Goal: Task Accomplishment & Management: Manage account settings

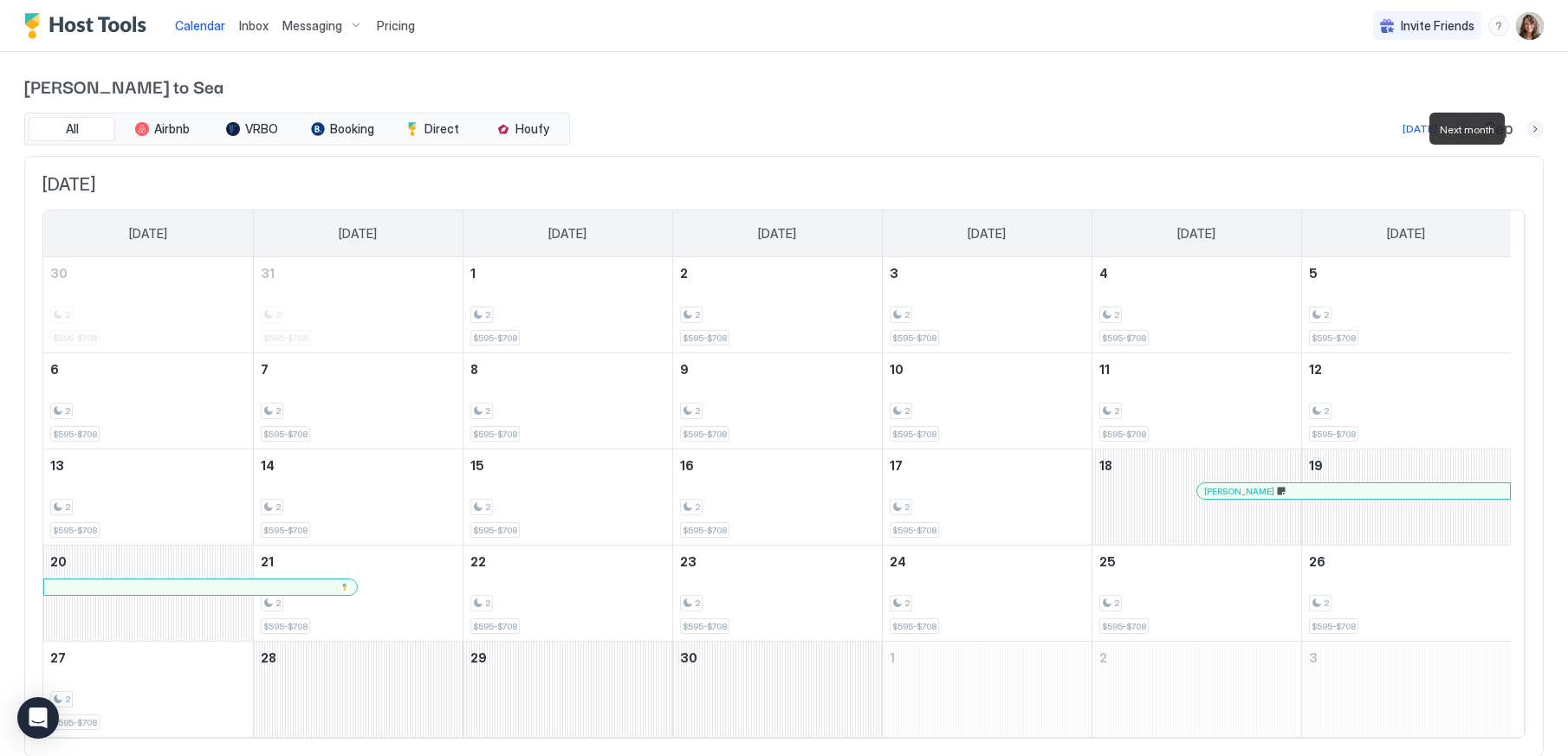
click at [1526, 132] on button "Next month" at bounding box center [1534, 128] width 17 height 17
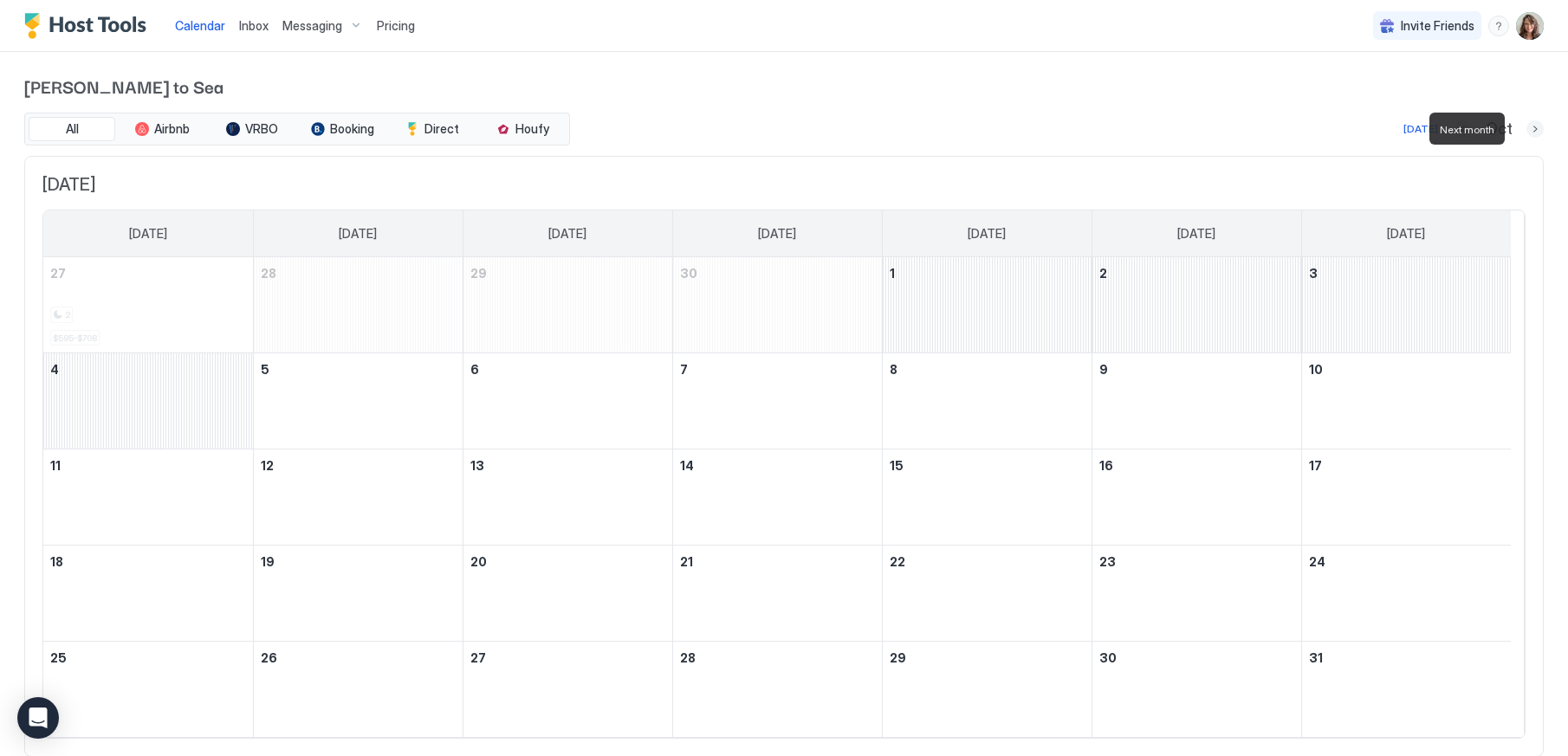
click at [1526, 132] on button "Next month" at bounding box center [1534, 128] width 17 height 17
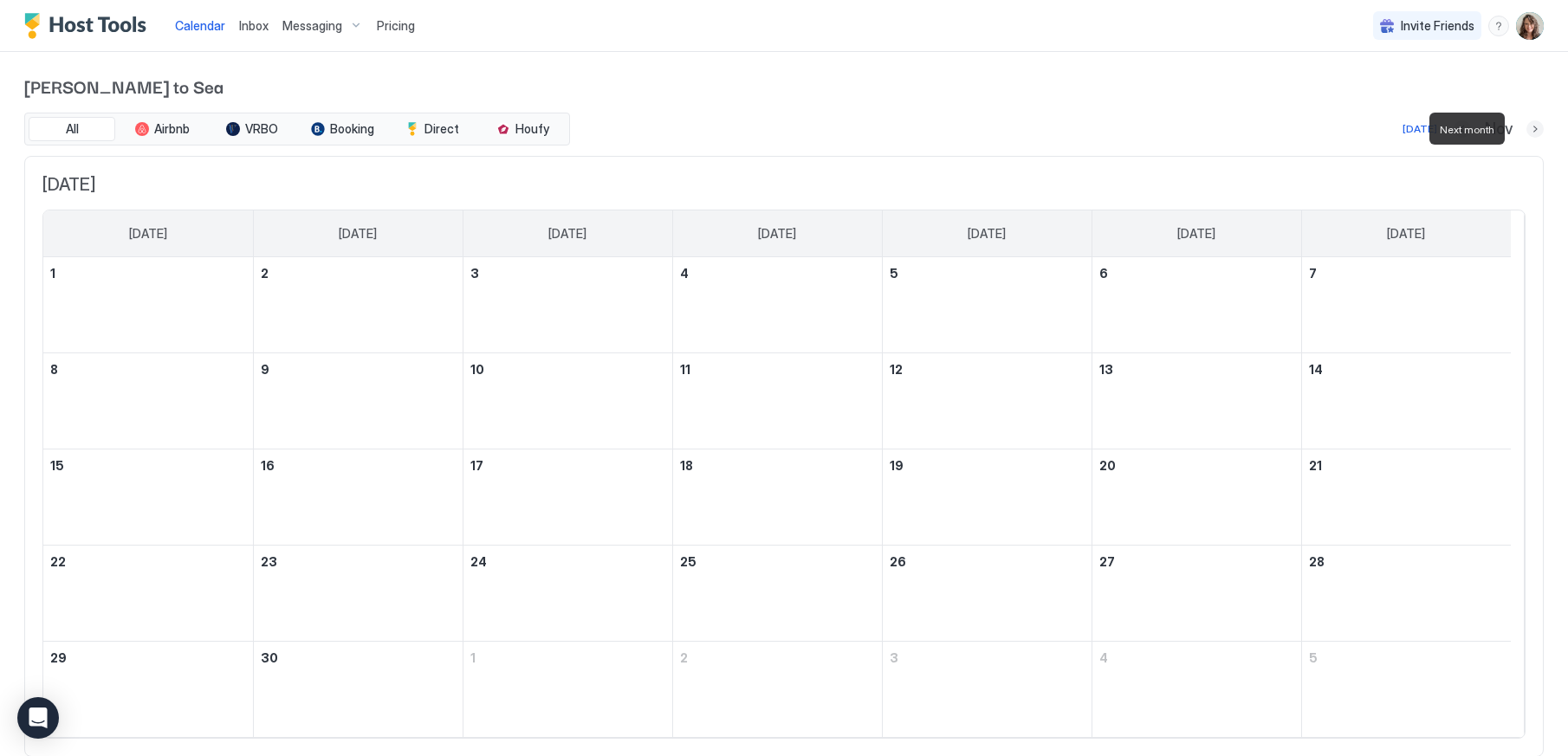
click at [1526, 132] on button "Next month" at bounding box center [1534, 128] width 17 height 17
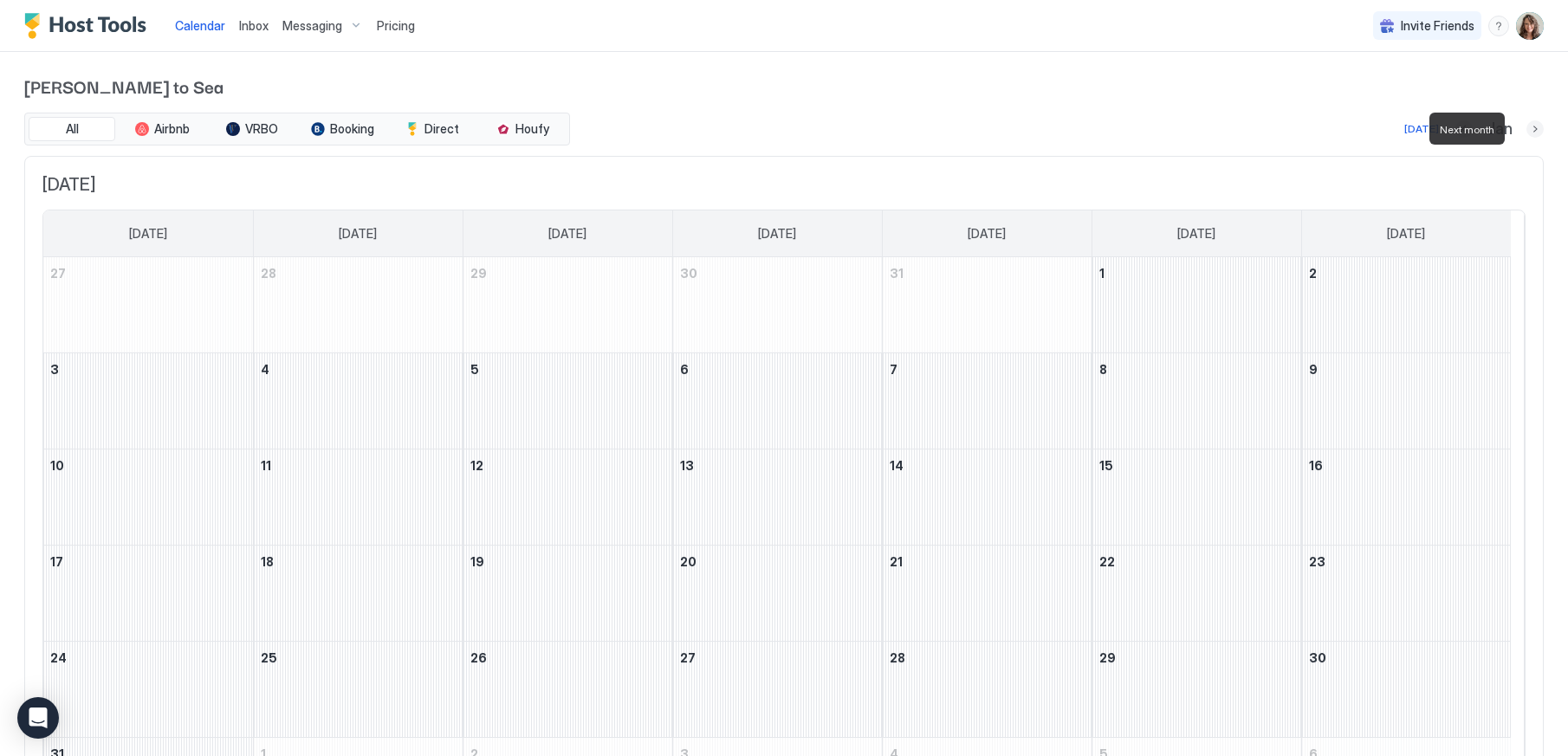
click at [1526, 129] on button "Next month" at bounding box center [1534, 128] width 17 height 17
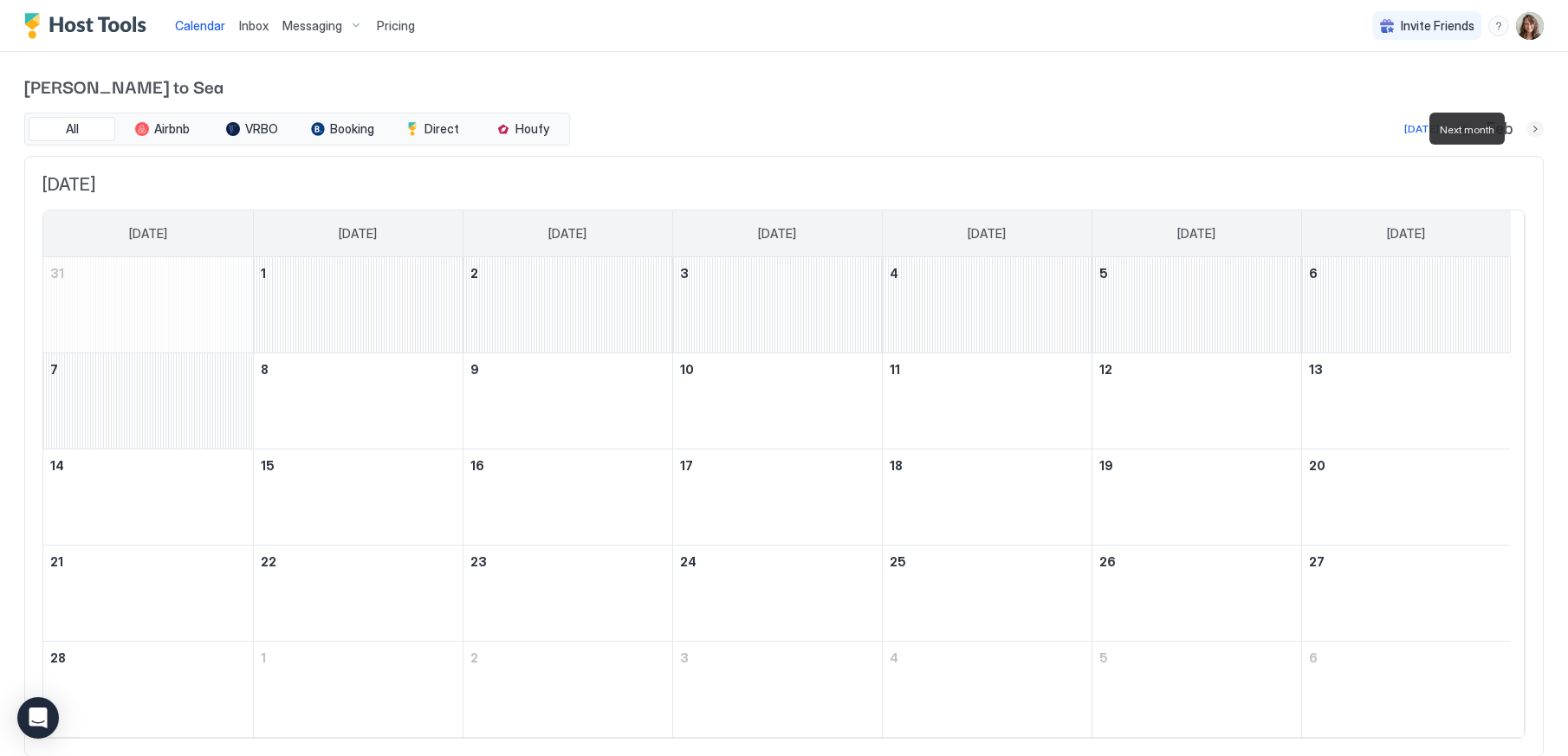
click at [1526, 129] on button "Next month" at bounding box center [1534, 128] width 17 height 17
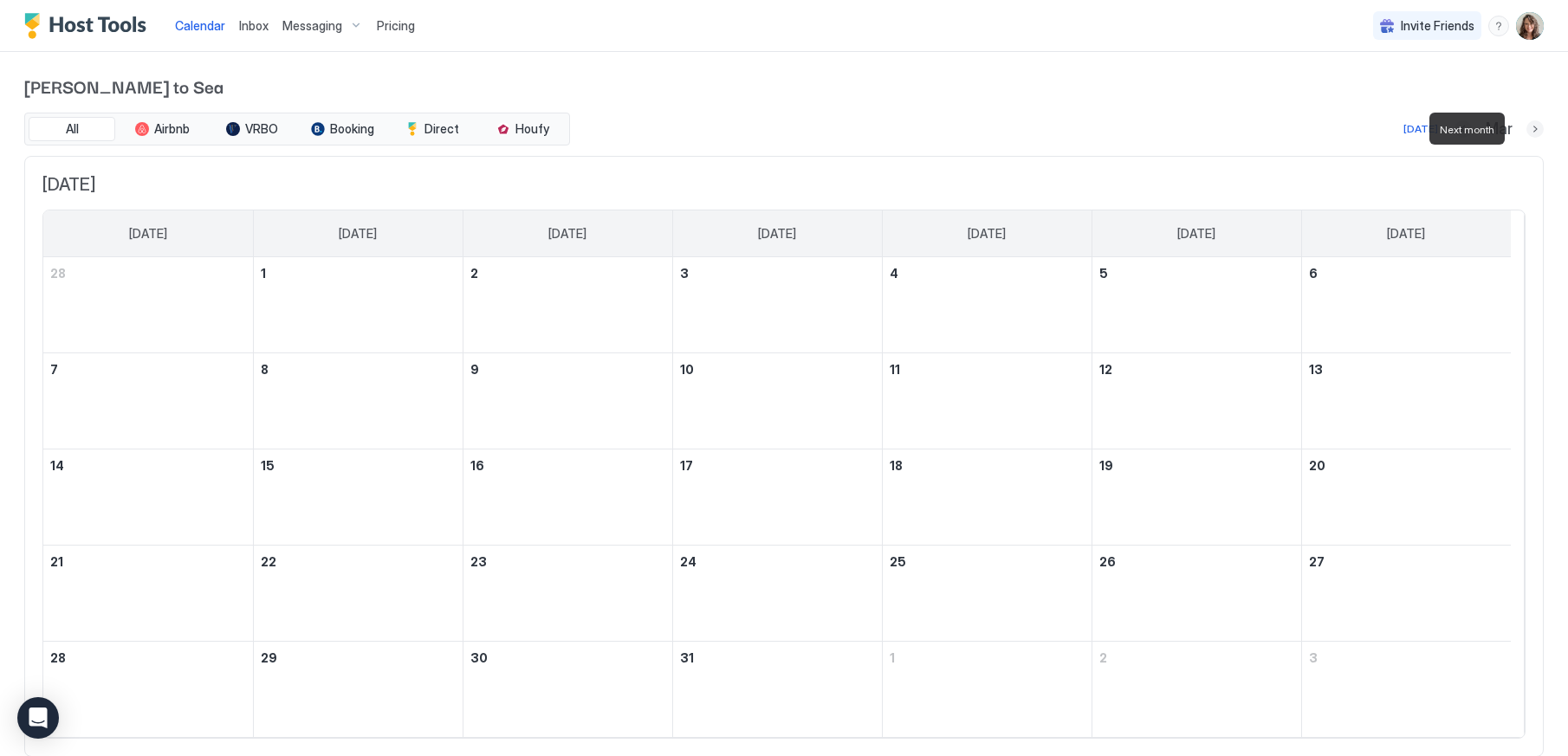
click at [1526, 129] on button "Next month" at bounding box center [1534, 128] width 17 height 17
click at [1526, 126] on button "Next month" at bounding box center [1534, 128] width 17 height 17
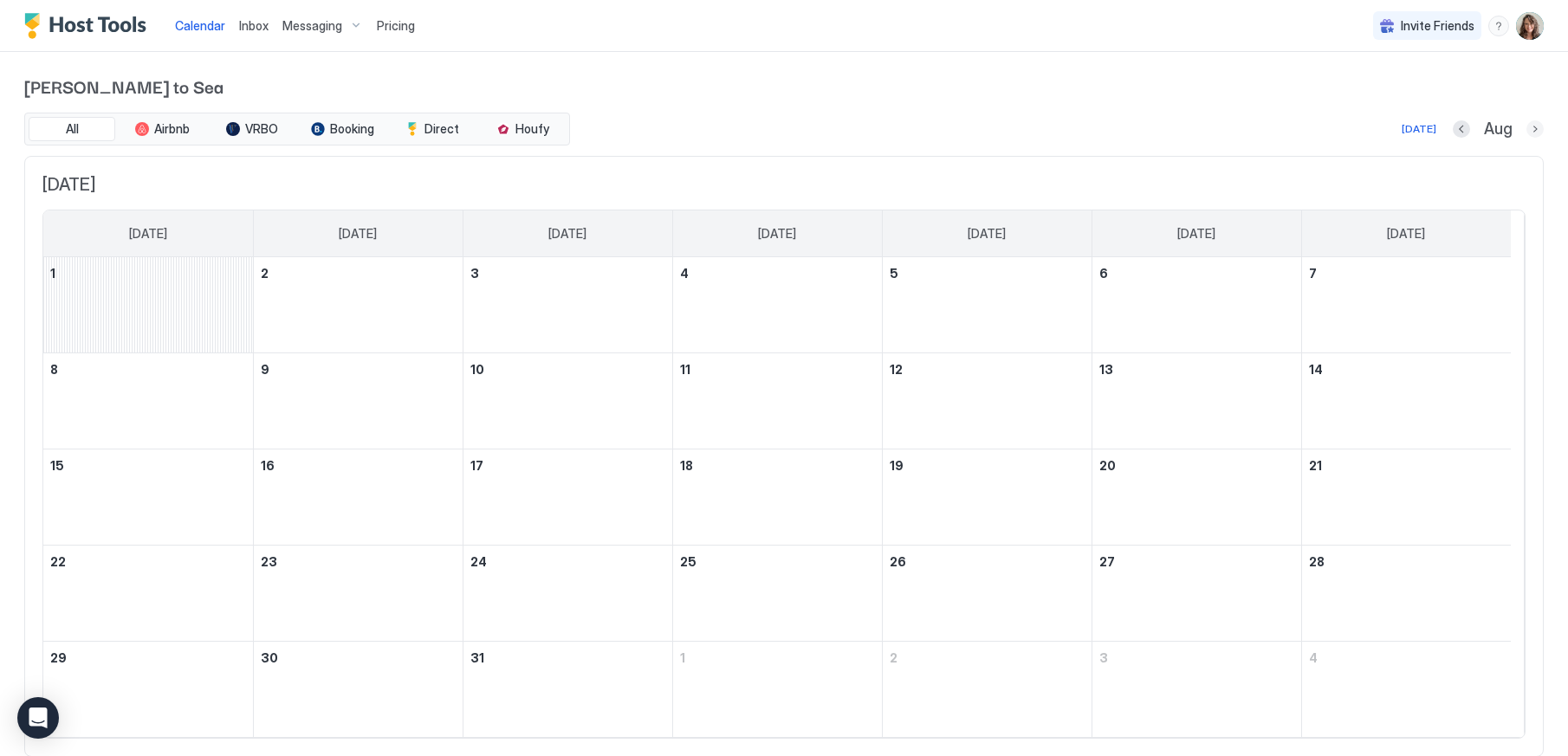
click at [1526, 126] on button "Next month" at bounding box center [1534, 128] width 17 height 17
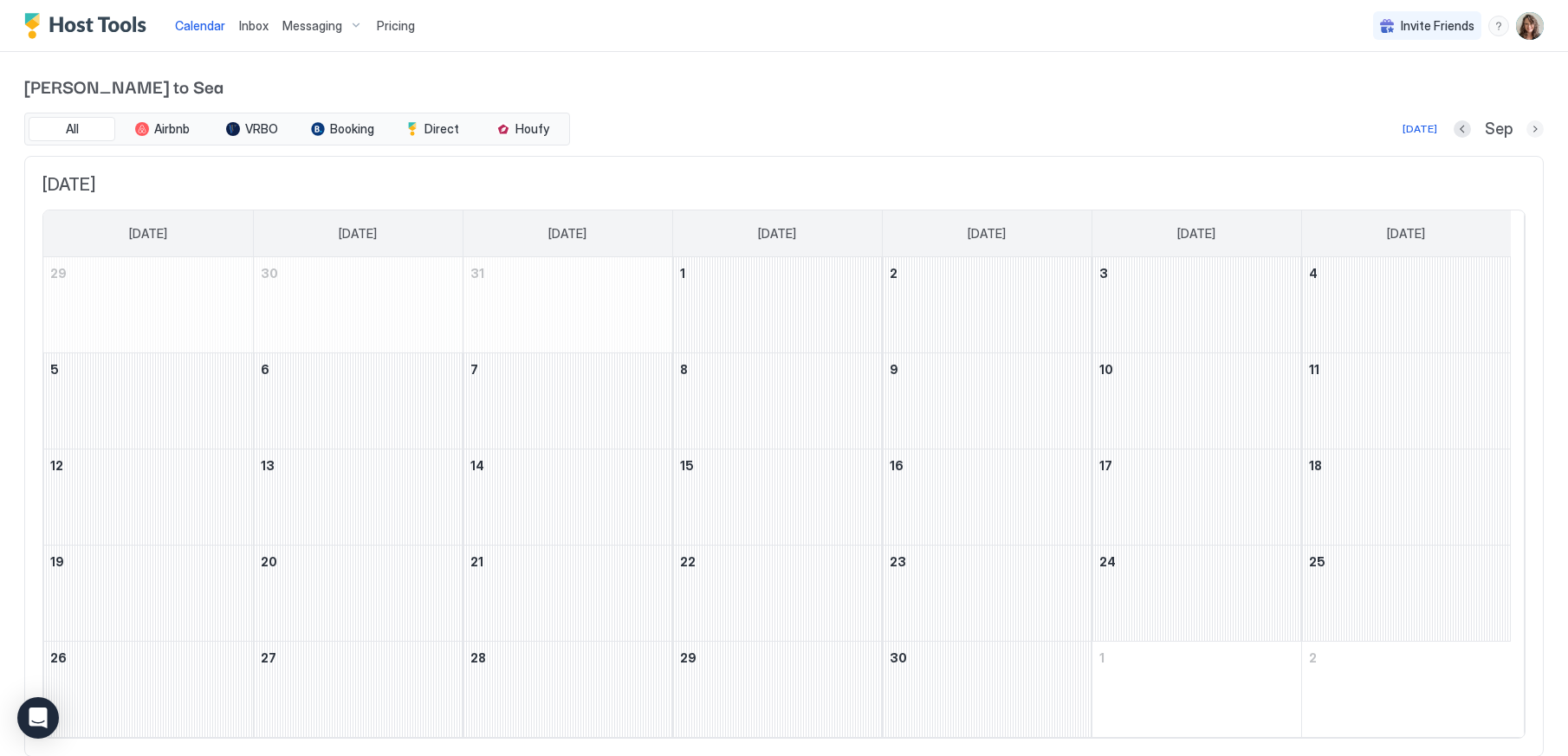
click at [1526, 131] on button "Next month" at bounding box center [1534, 128] width 17 height 17
click at [1454, 131] on button "Previous month" at bounding box center [1462, 128] width 17 height 17
click at [1526, 126] on button "Next month" at bounding box center [1534, 128] width 17 height 17
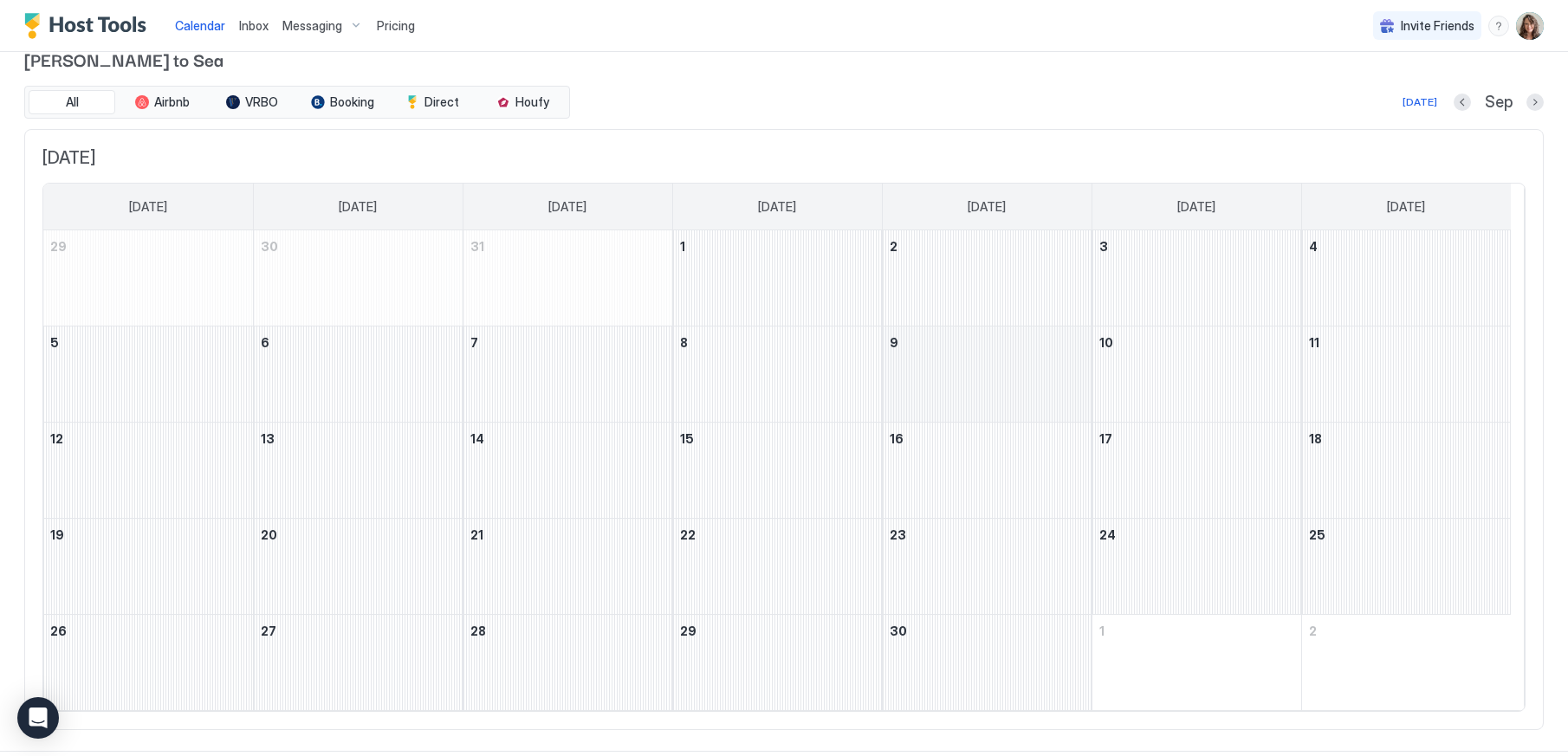
scroll to position [53, 0]
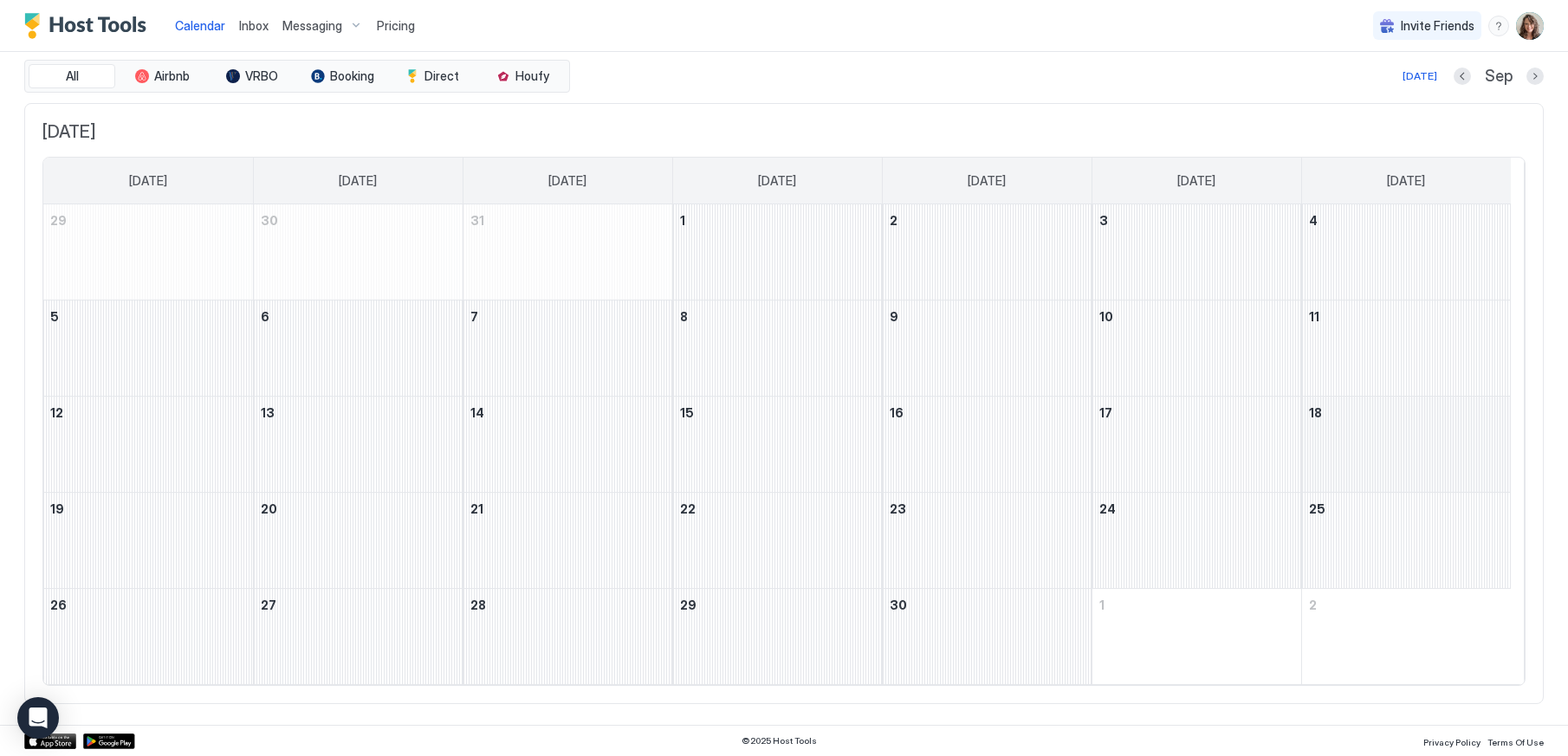
click at [1365, 423] on div "September 18, 2027" at bounding box center [1407, 444] width 210 height 95
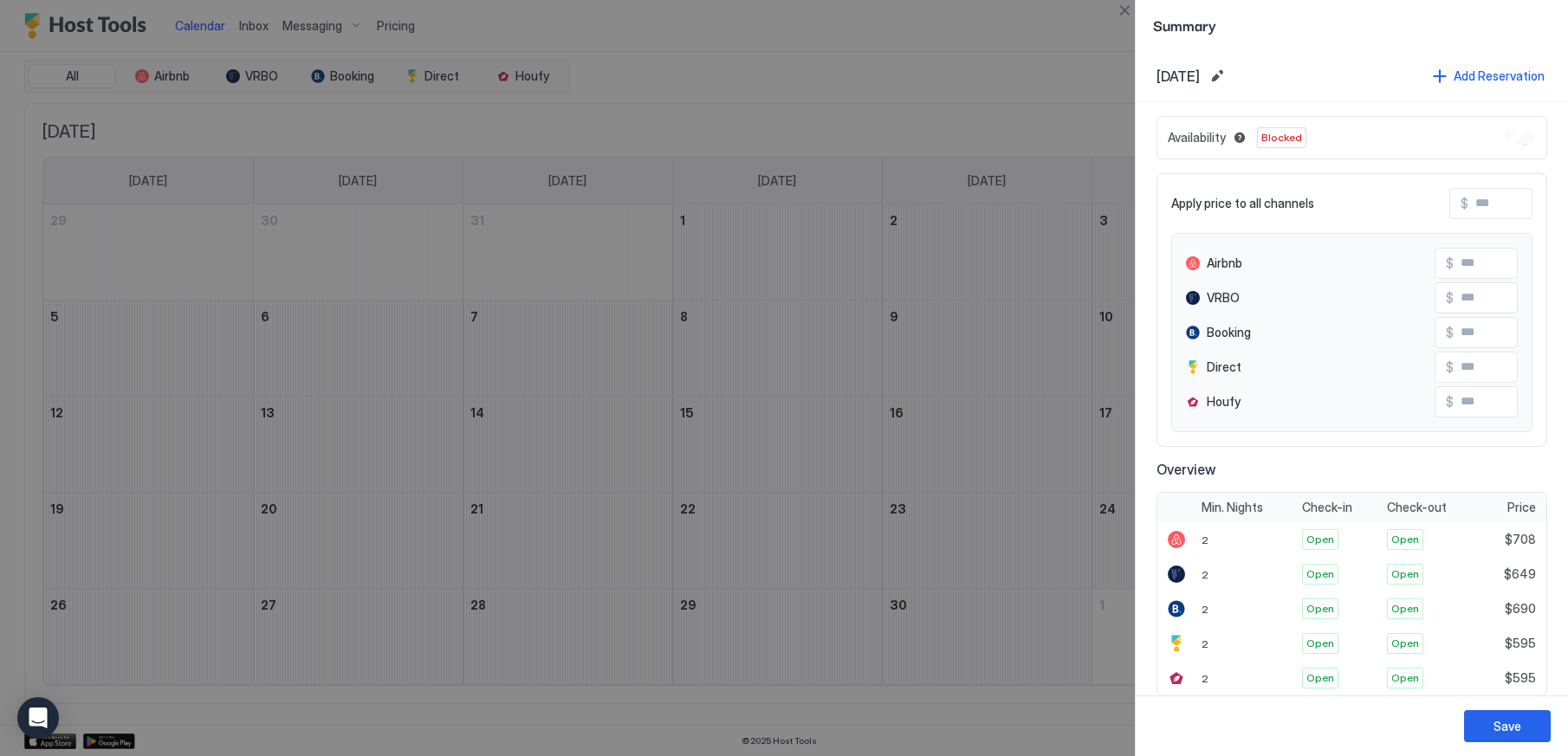
click at [984, 70] on div at bounding box center [784, 378] width 1568 height 756
click at [1124, 9] on button "Close" at bounding box center [1124, 10] width 21 height 21
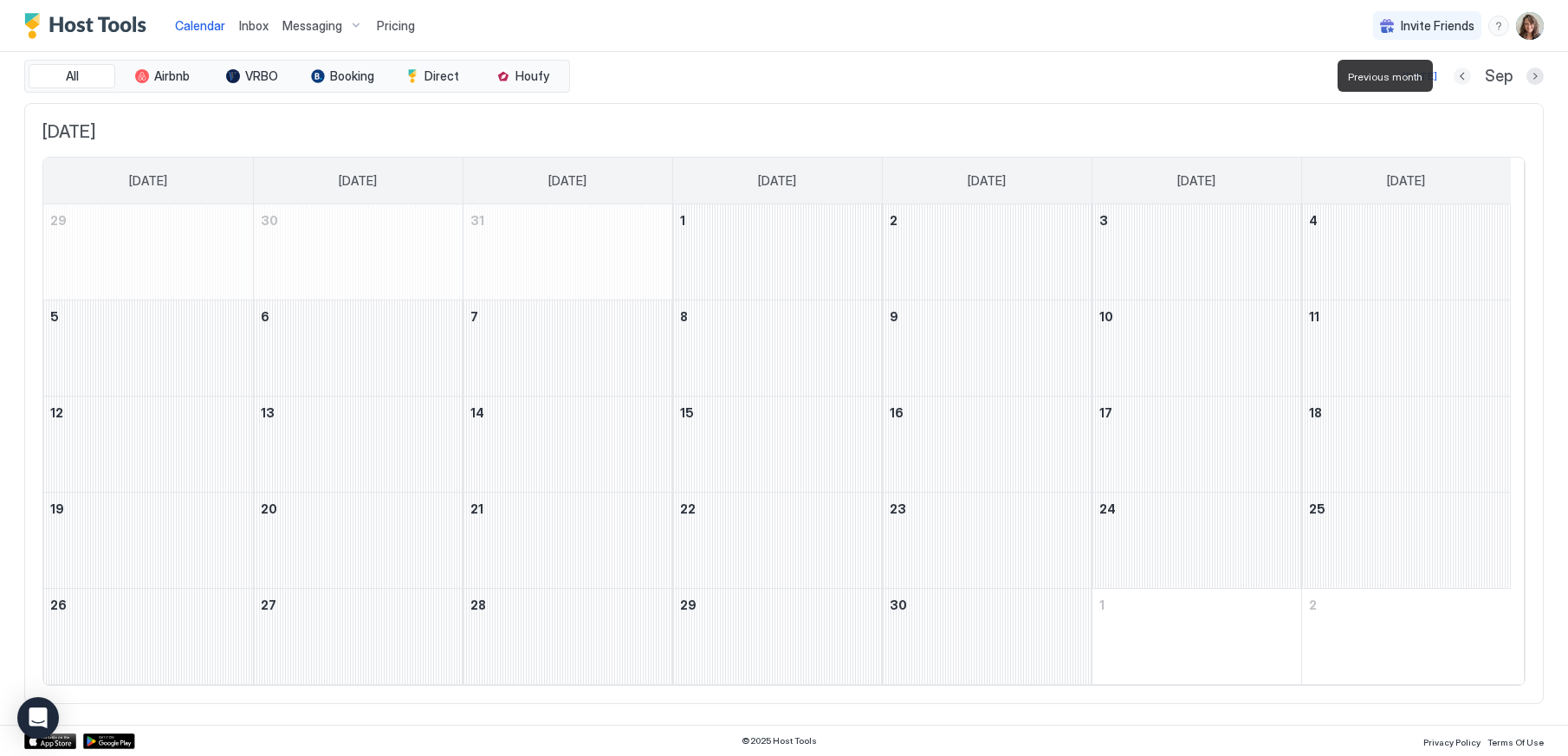
click at [1454, 71] on button "Previous month" at bounding box center [1462, 76] width 17 height 17
click at [1448, 71] on div "[PERSON_NAME] to Sea All Airbnb VRBO Booking Direct Houfy [DATE] Sep [DATE] [DA…" at bounding box center [784, 362] width 1520 height 726
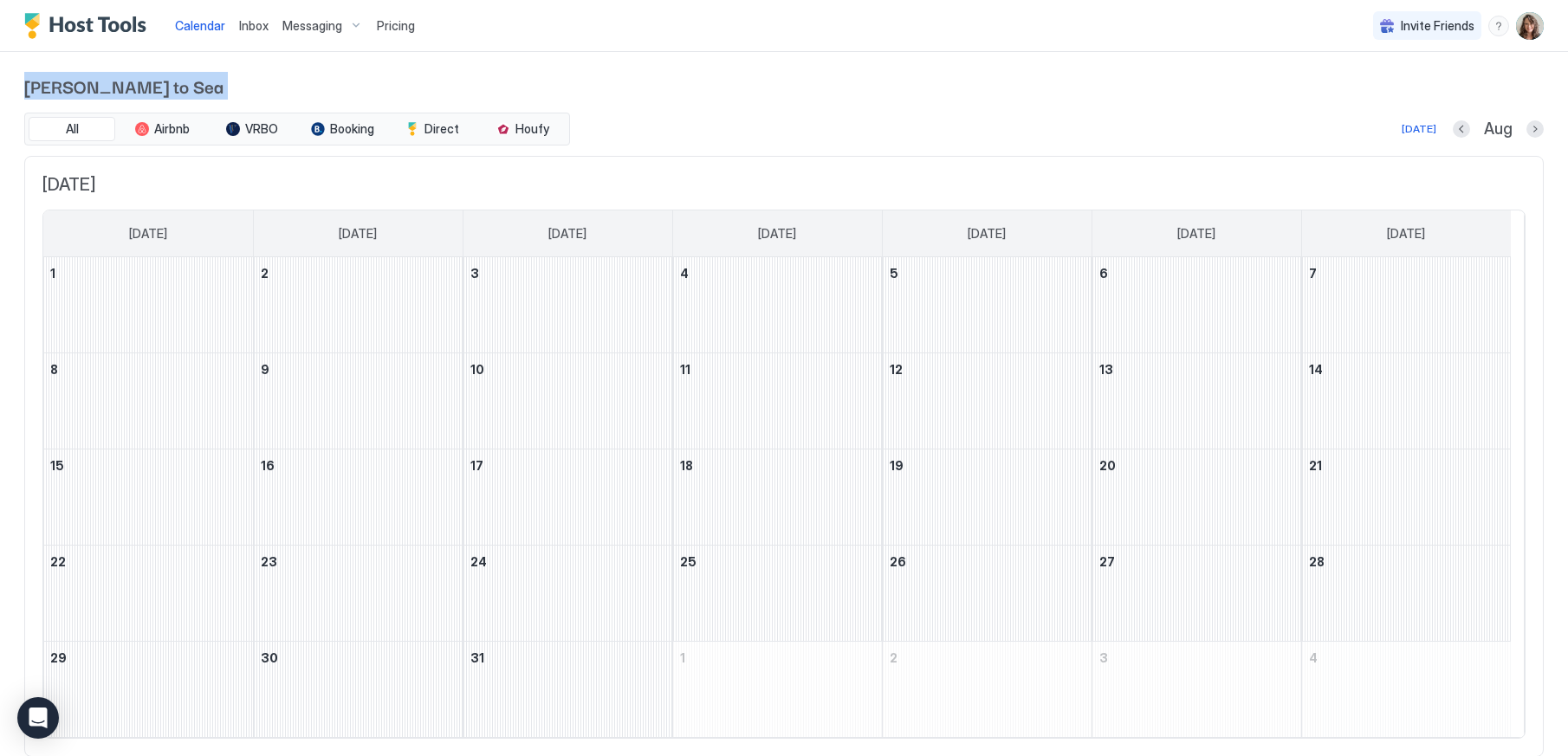
click at [1448, 71] on div "[PERSON_NAME] to Sea All Airbnb VRBO Booking Direct Houfy [DATE] Aug [DATE] [DA…" at bounding box center [784, 415] width 1520 height 726
drag, startPoint x: 1448, startPoint y: 71, endPoint x: 1413, endPoint y: 126, distance: 65.2
click at [1403, 126] on div "[DATE]" at bounding box center [1418, 128] width 35 height 15
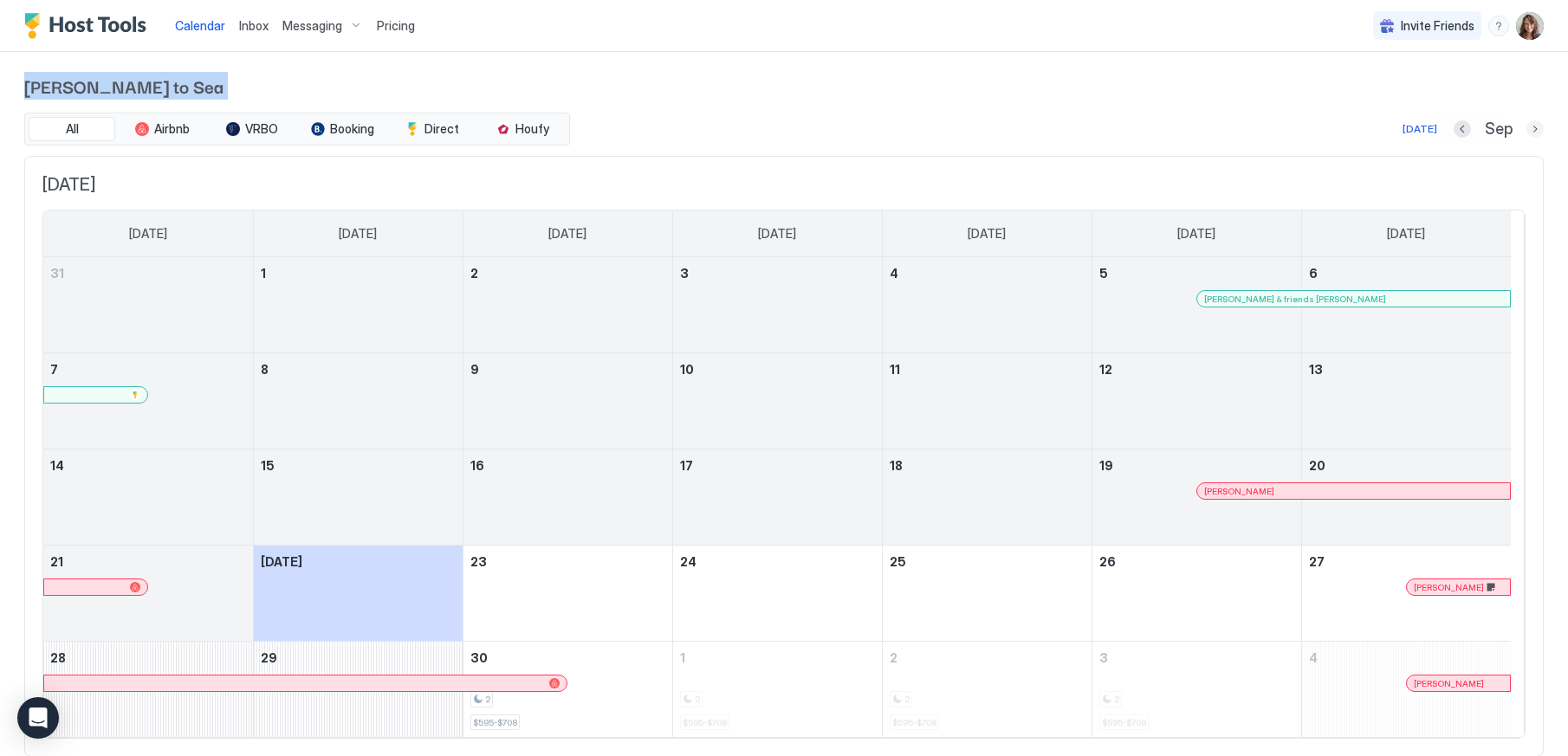
click at [1526, 128] on button "Next month" at bounding box center [1534, 128] width 17 height 17
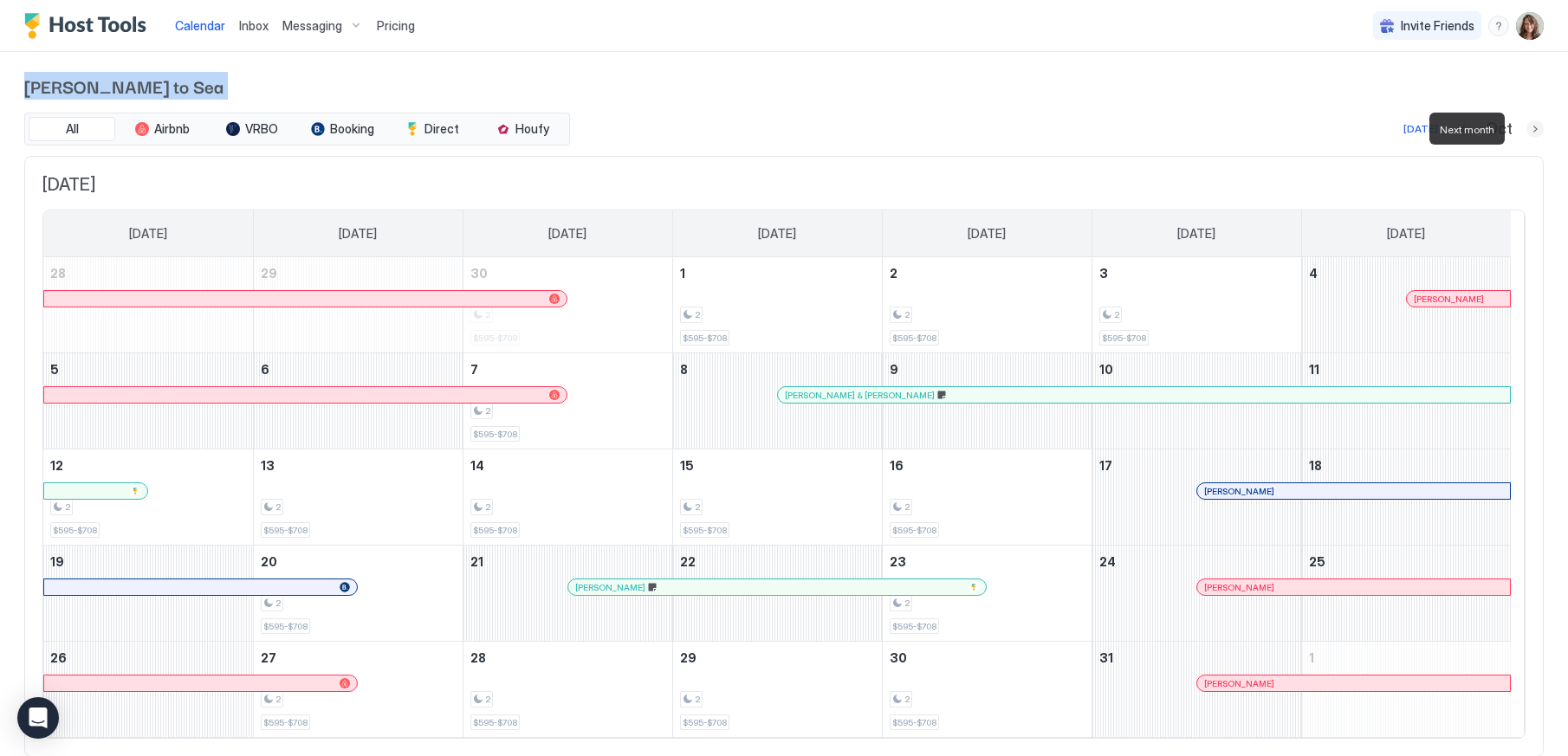
click at [1526, 128] on button "Next month" at bounding box center [1534, 128] width 17 height 17
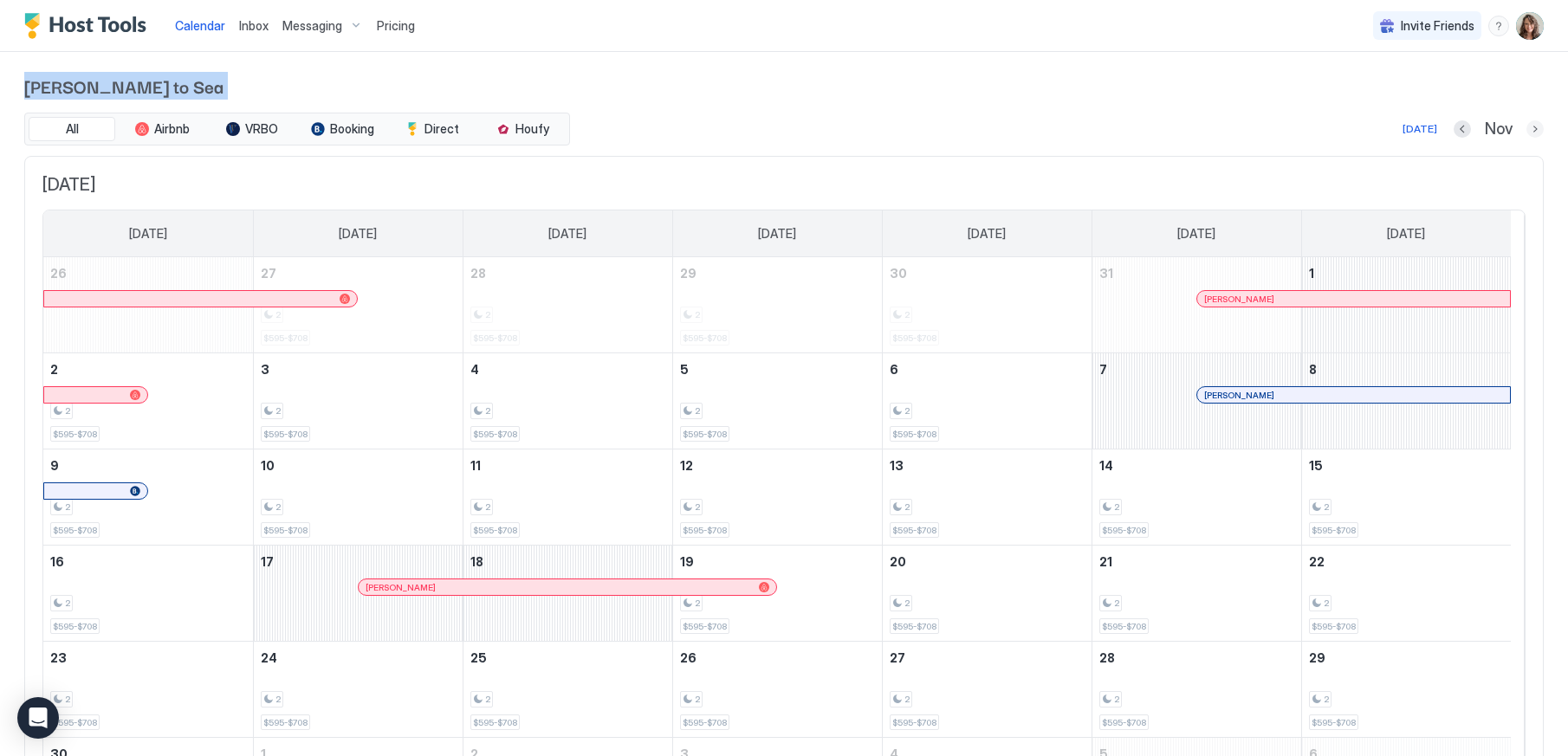
click at [1526, 128] on button "Next month" at bounding box center [1534, 128] width 17 height 17
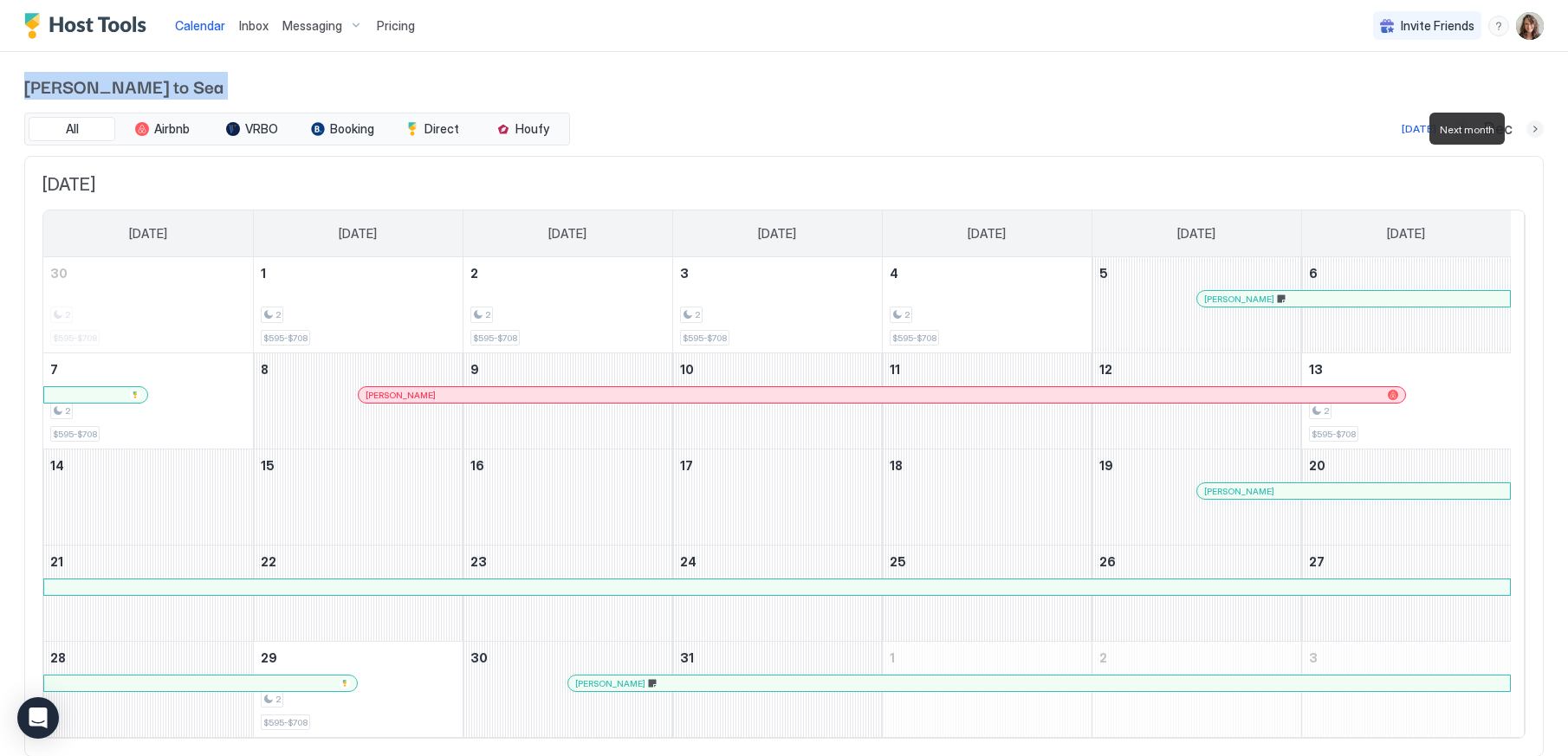
click at [1526, 128] on button "Next month" at bounding box center [1534, 128] width 17 height 17
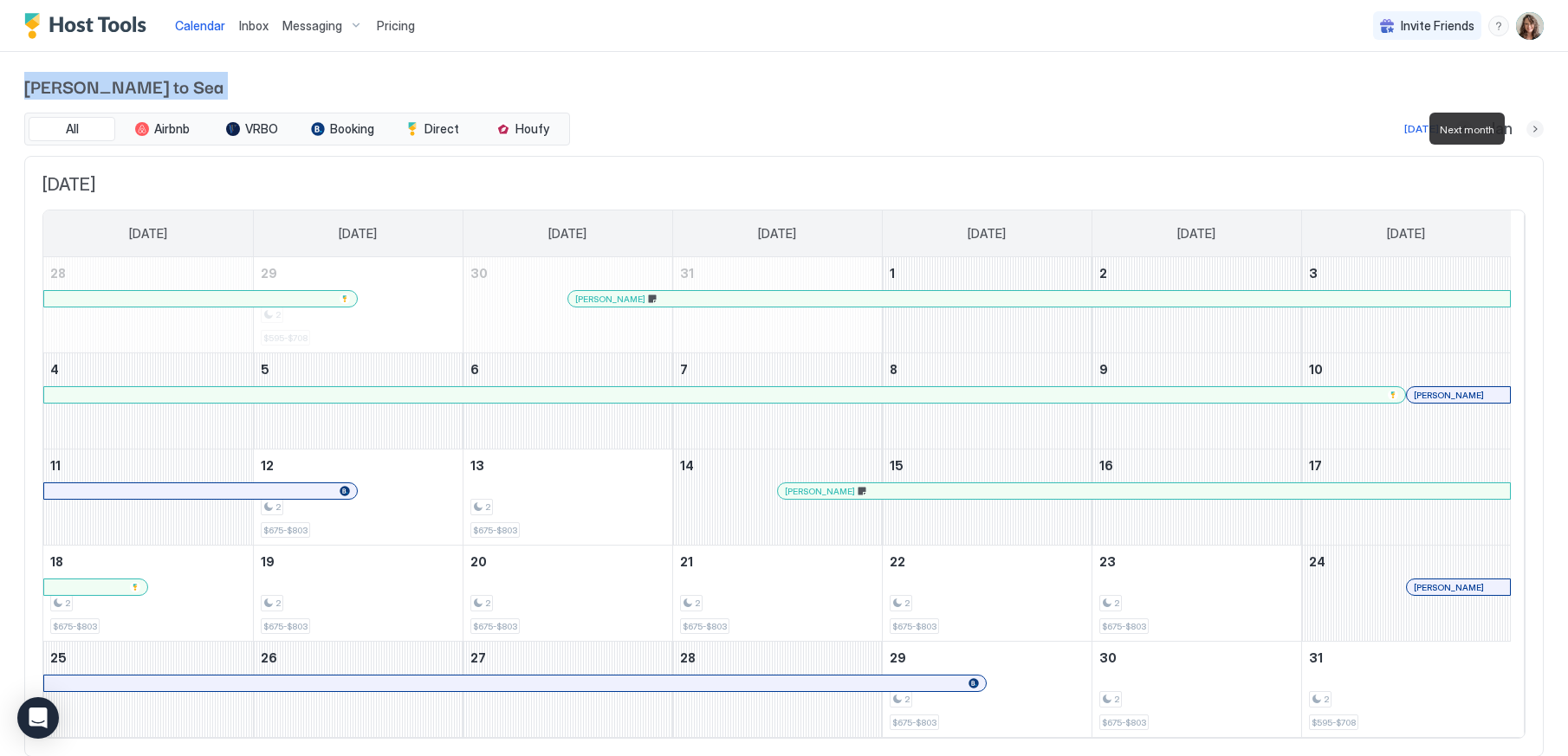
click at [1526, 128] on button "Next month" at bounding box center [1534, 128] width 17 height 17
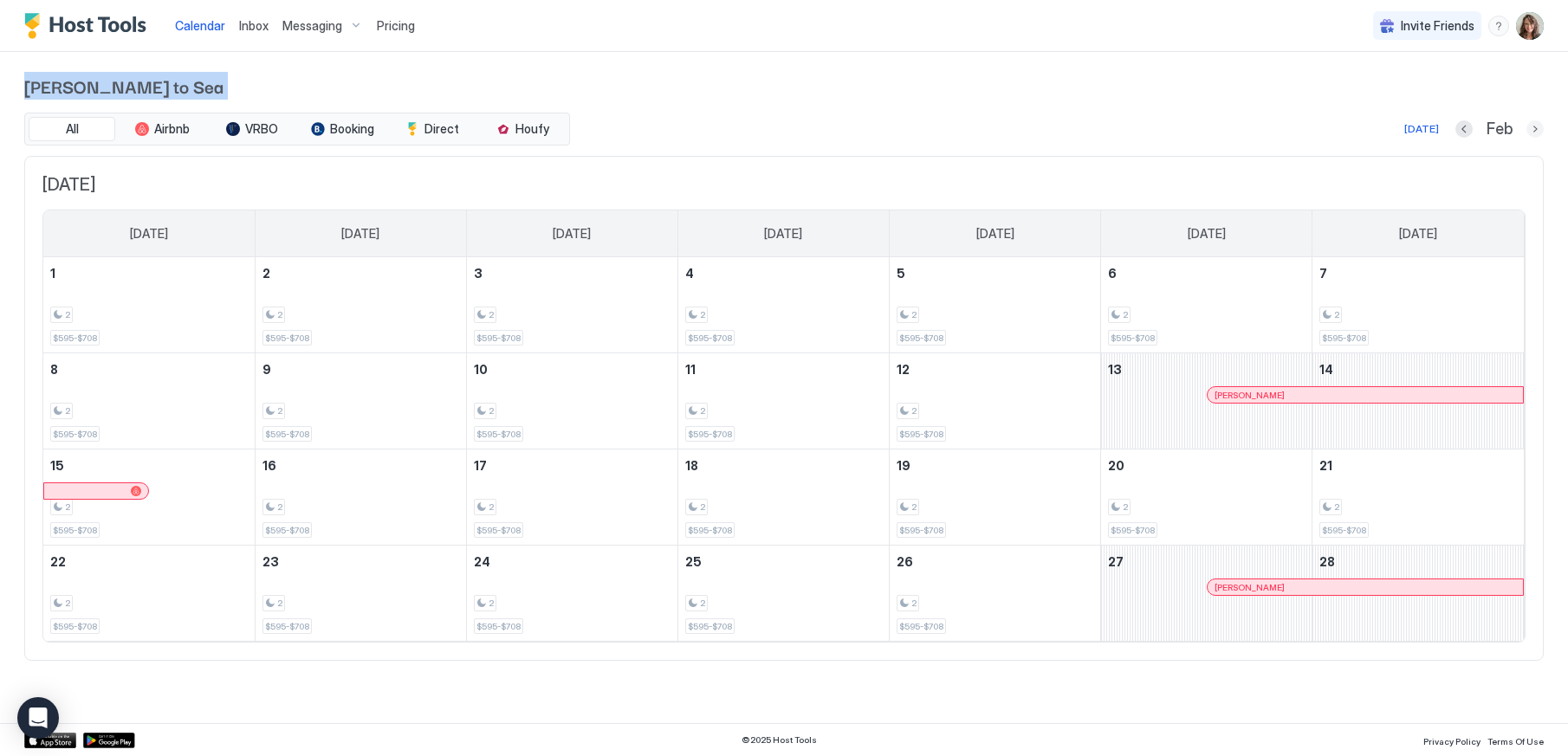
click at [1533, 130] on button "Next month" at bounding box center [1534, 128] width 17 height 17
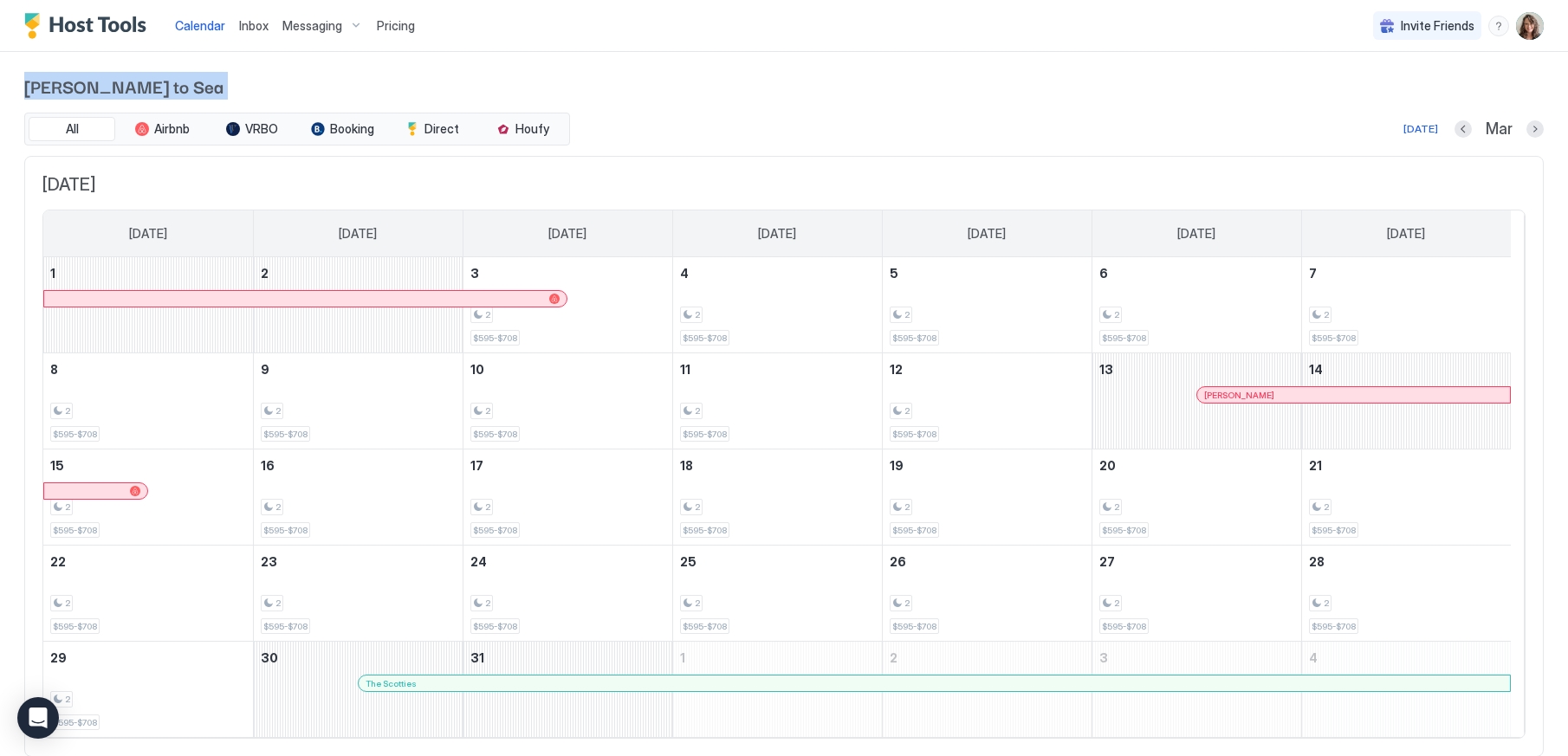
click at [1533, 130] on div "[PERSON_NAME] to Sea All Airbnb VRBO Booking Direct Houfy [DATE] Mar [DATE] [DA…" at bounding box center [784, 415] width 1568 height 726
drag, startPoint x: 1533, startPoint y: 130, endPoint x: 1522, endPoint y: 132, distance: 11.2
click at [1526, 132] on button "Next month" at bounding box center [1534, 128] width 17 height 17
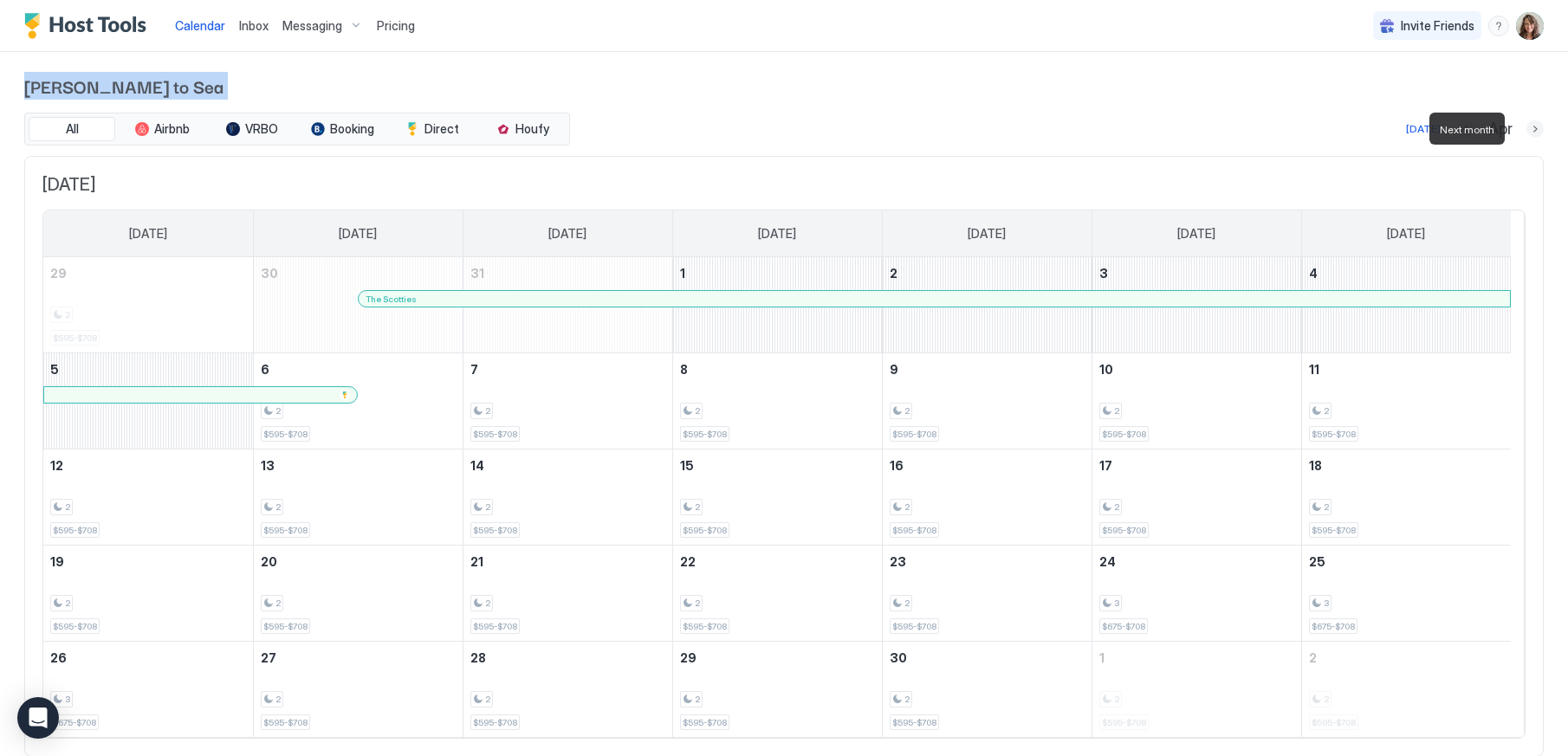
click at [1526, 132] on button "Next month" at bounding box center [1534, 128] width 17 height 17
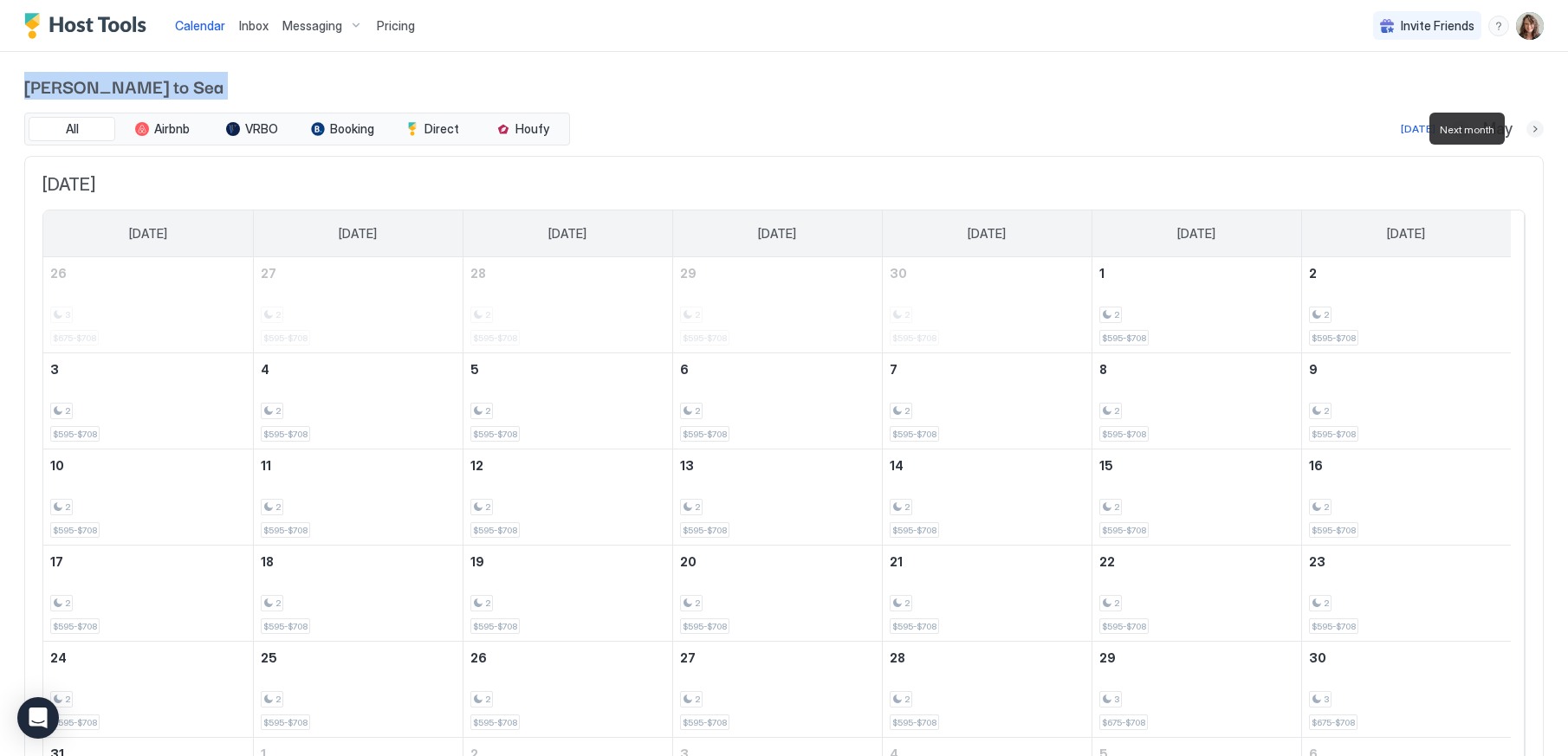
click at [1526, 132] on button "Next month" at bounding box center [1534, 128] width 17 height 17
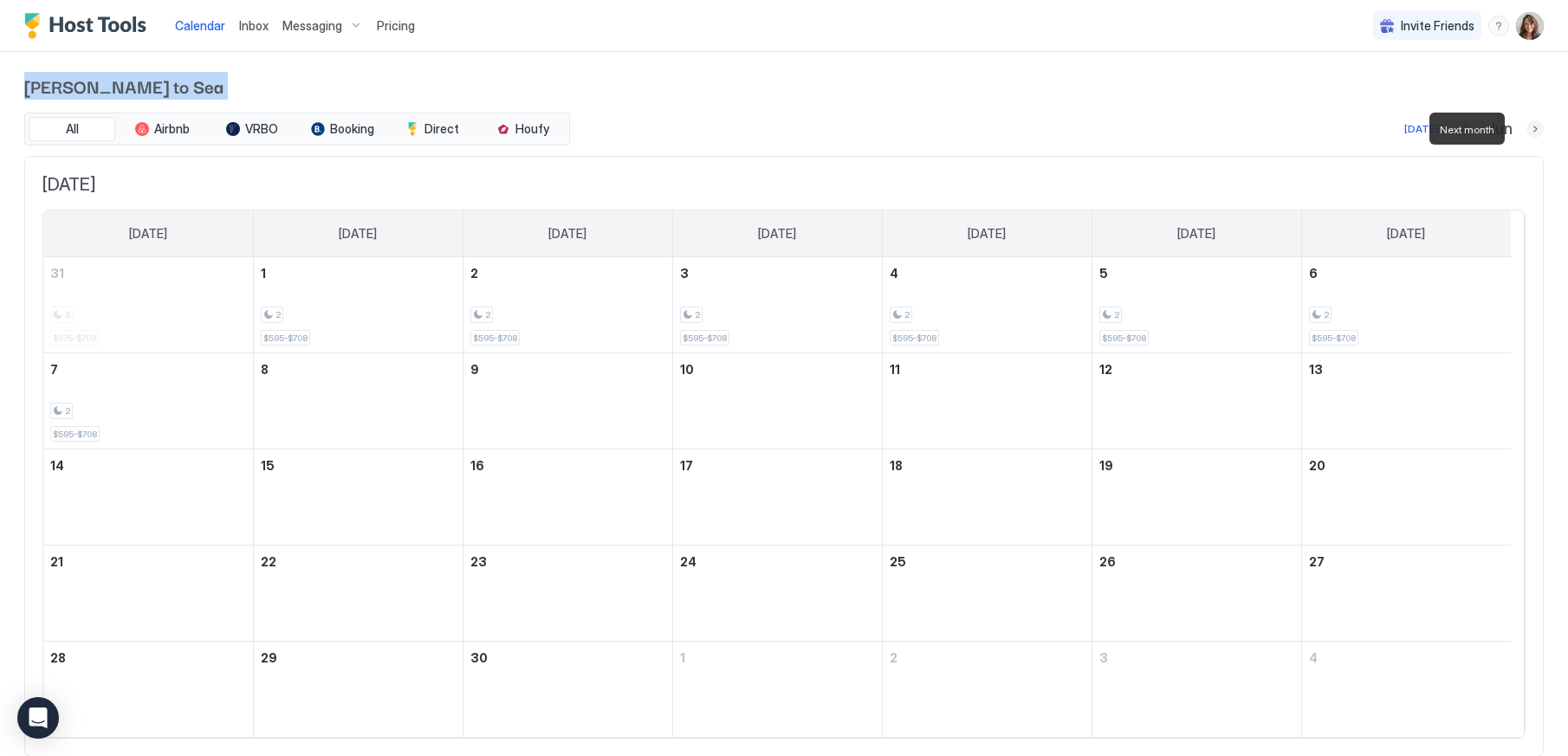
click at [1526, 132] on button "Next month" at bounding box center [1534, 128] width 17 height 17
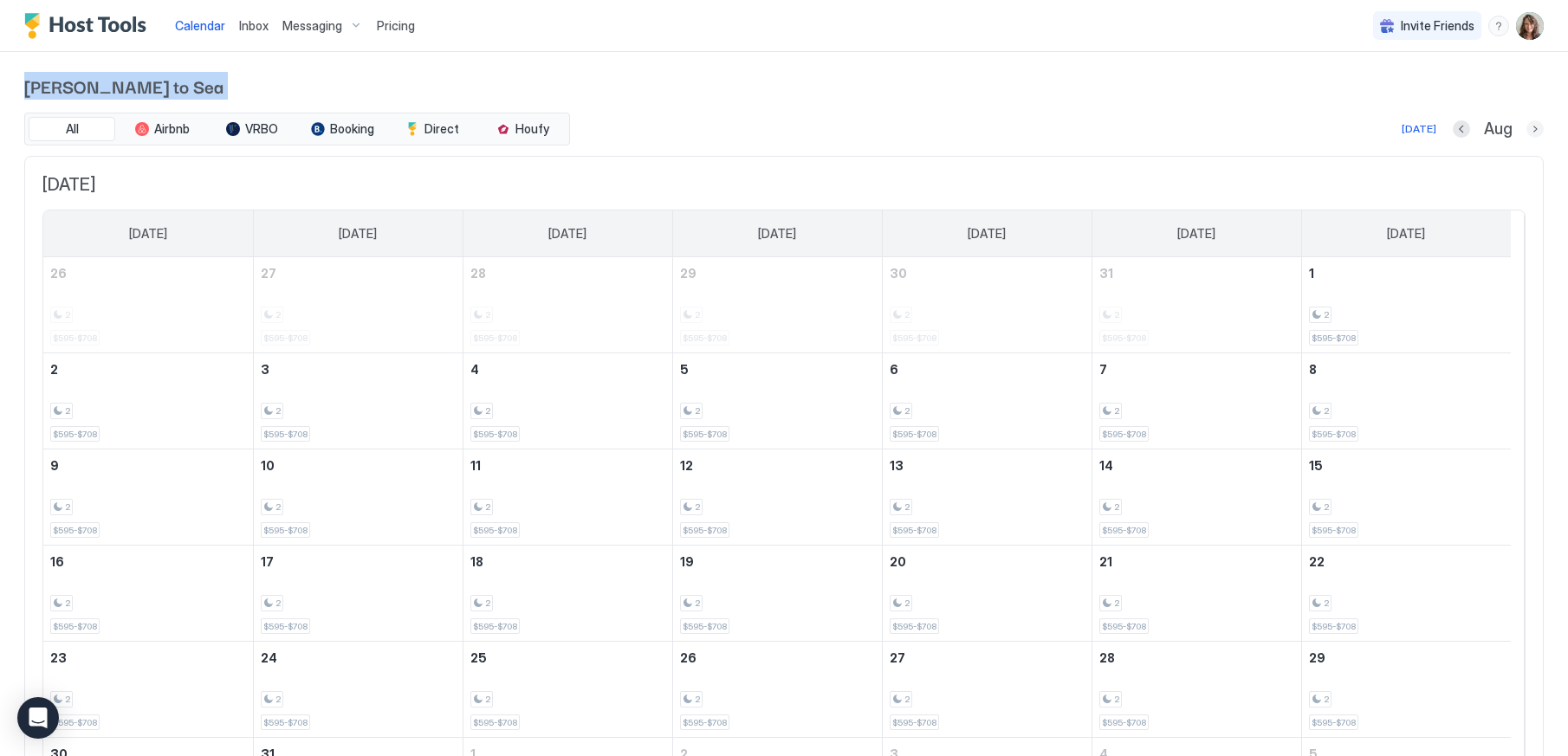
click at [1526, 130] on button "Next month" at bounding box center [1534, 128] width 17 height 17
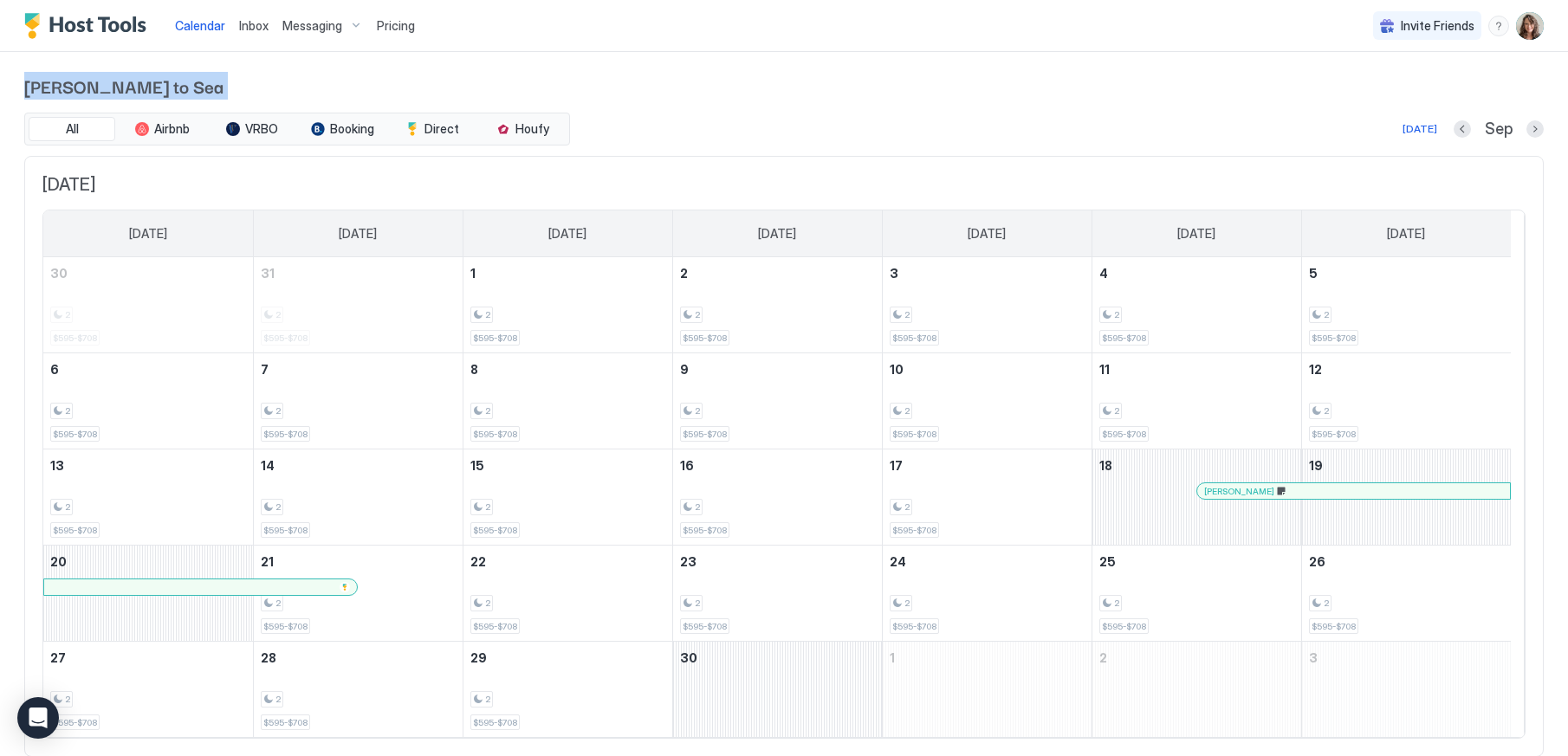
click at [1228, 486] on span "[PERSON_NAME]" at bounding box center [1239, 491] width 70 height 12
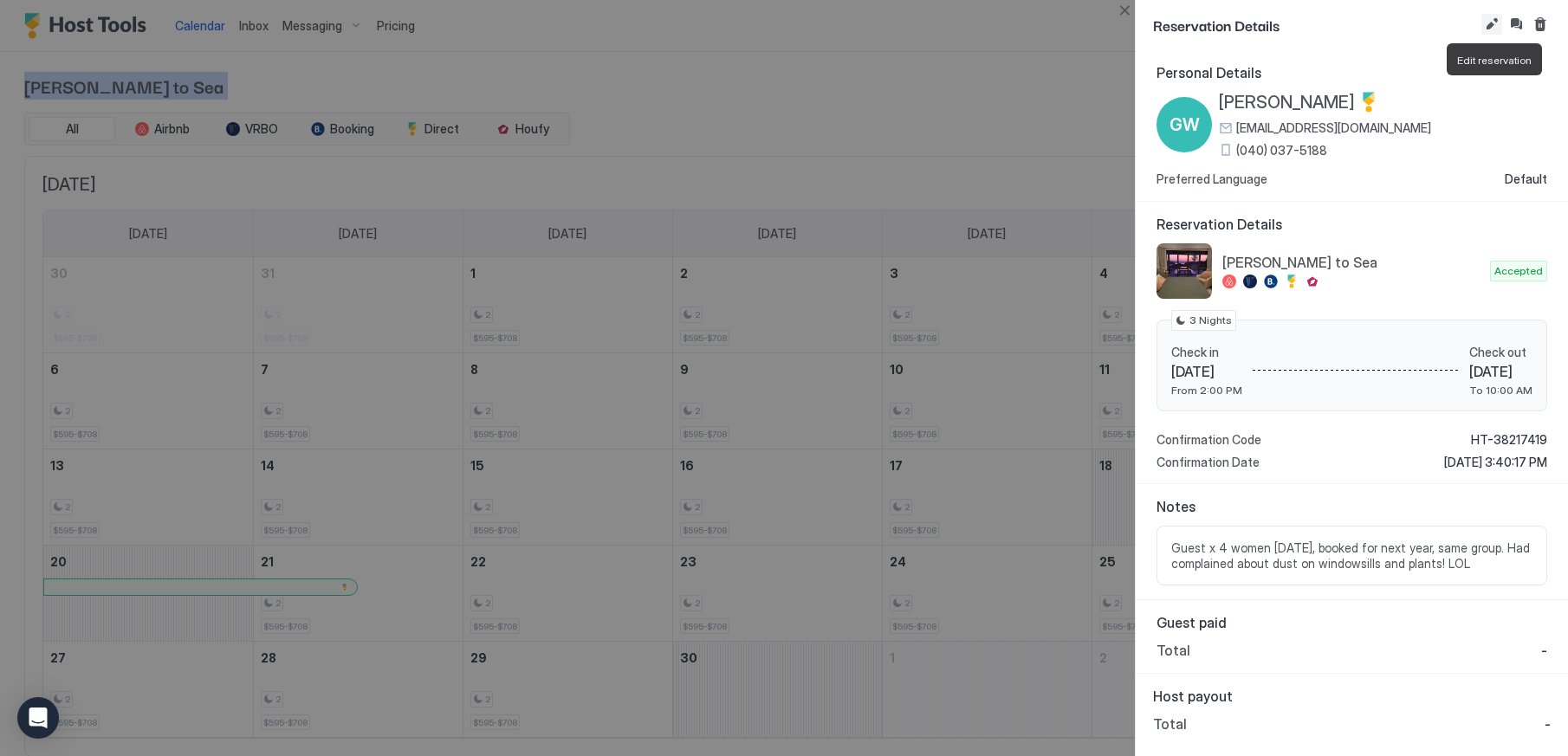
click at [1483, 25] on button "Edit reservation" at bounding box center [1491, 24] width 21 height 21
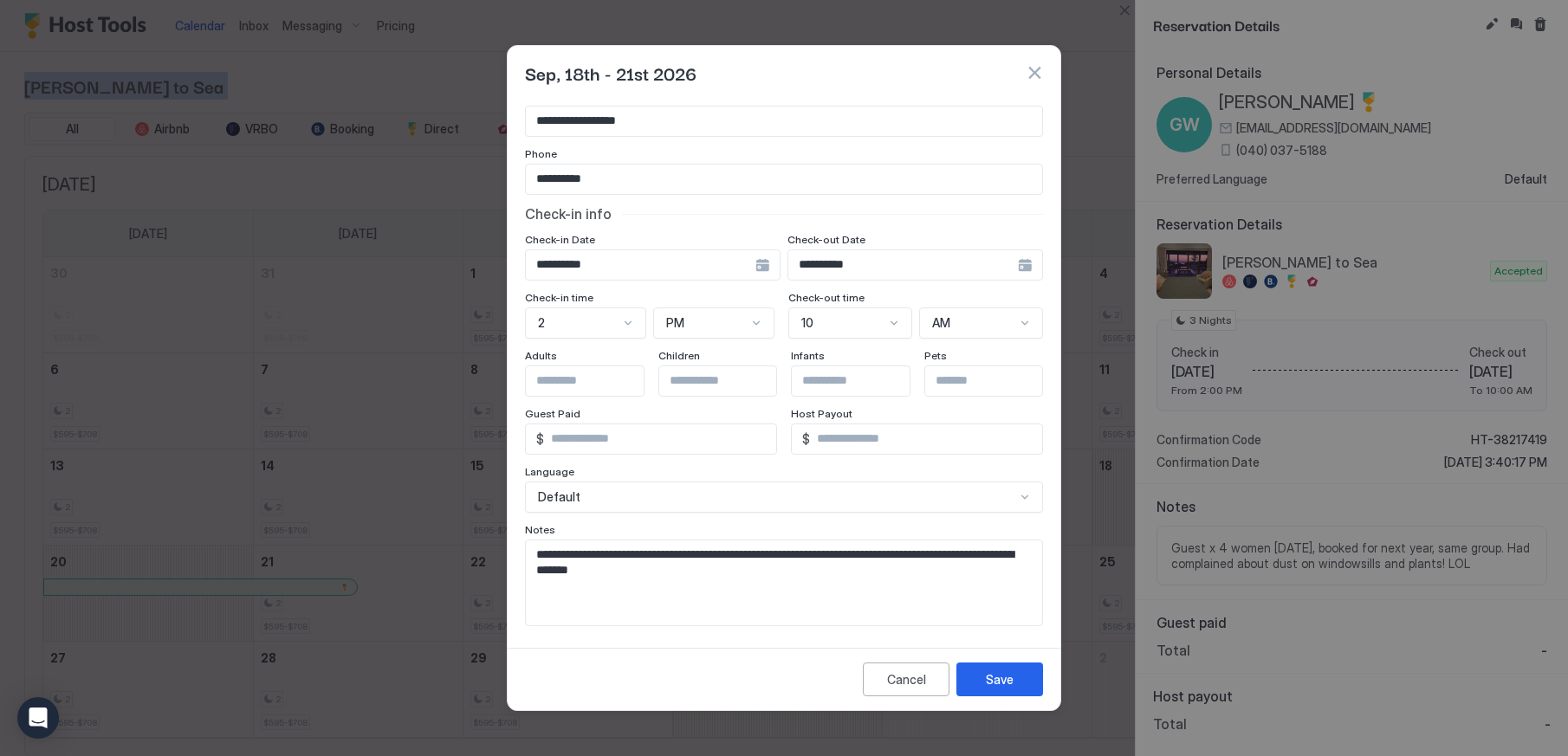
scroll to position [99, 0]
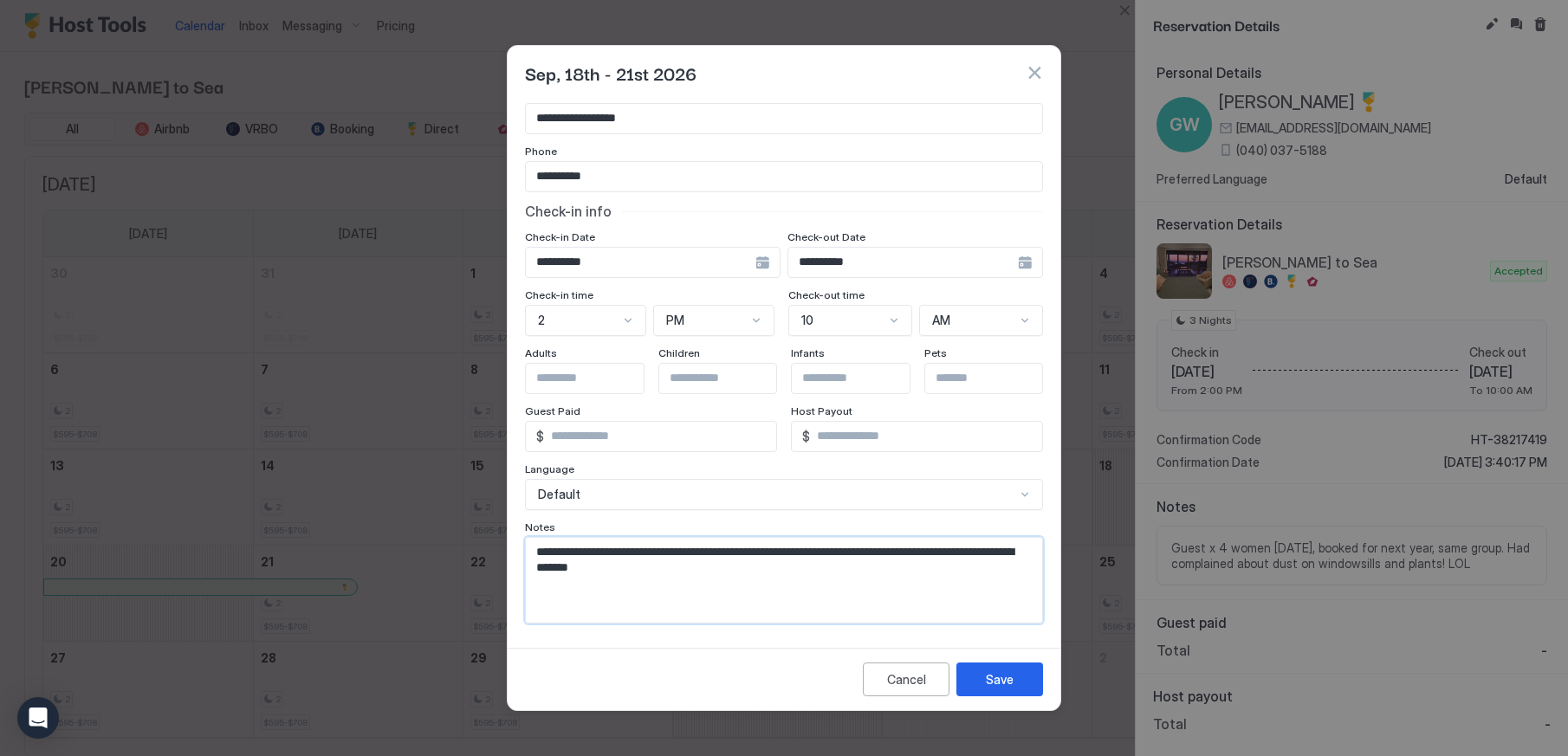
click at [750, 567] on textarea "**********" at bounding box center [778, 579] width 503 height 85
click at [530, 582] on textarea "**********" at bounding box center [778, 579] width 503 height 85
type textarea "**********"
click at [1003, 678] on div "Save" at bounding box center [999, 679] width 28 height 18
